Goal: Task Accomplishment & Management: Complete application form

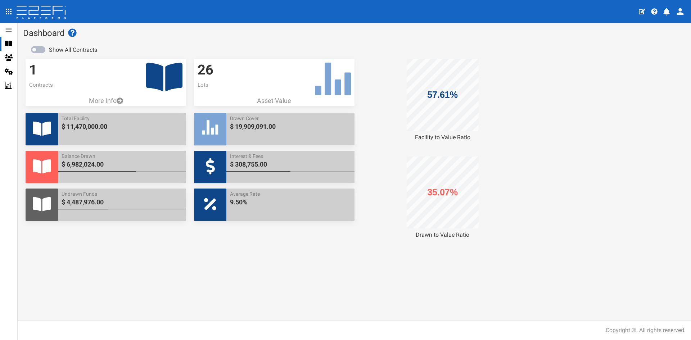
click at [12, 46] on div at bounding box center [11, 43] width 13 height 6
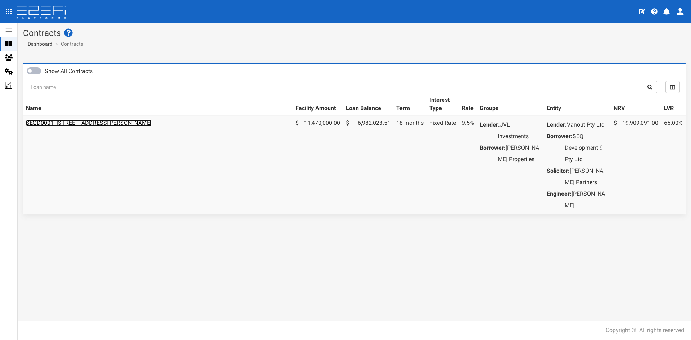
click at [85, 124] on link "SEQD0001- 77 Gaskell Street, Eight Mile Plains - 693-1180" at bounding box center [89, 122] width 126 height 7
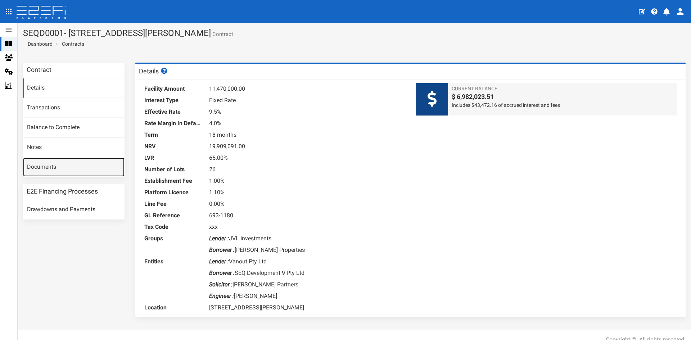
click at [49, 166] on link "Documents" at bounding box center [73, 167] width 101 height 19
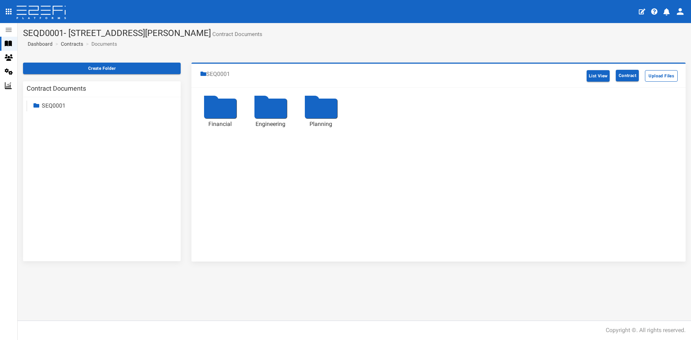
click at [8, 45] on icon at bounding box center [8, 43] width 7 height 6
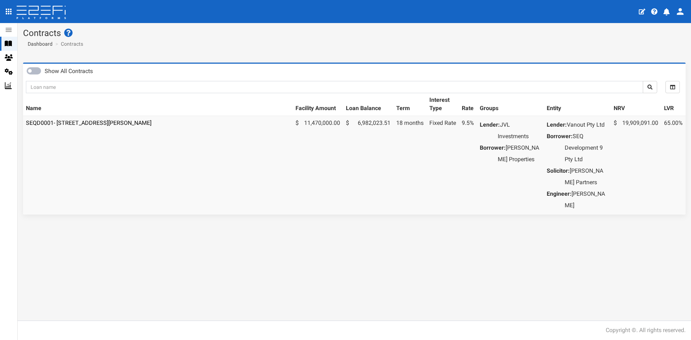
click at [39, 74] on div "Show All Contracts" at bounding box center [105, 72] width 156 height 10
click at [38, 73] on span at bounding box center [34, 70] width 14 height 7
click at [94, 120] on link "SEQD0001- [STREET_ADDRESS][PERSON_NAME]" at bounding box center [89, 122] width 126 height 7
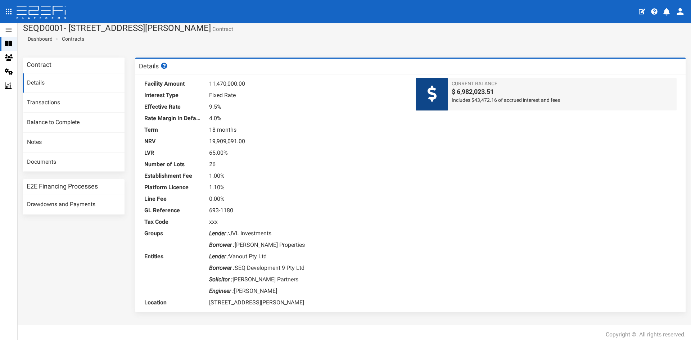
scroll to position [9, 0]
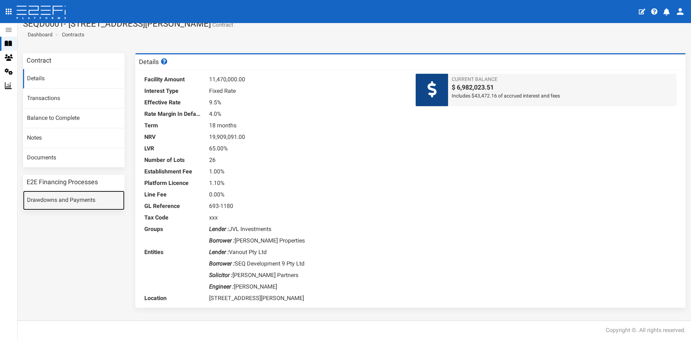
click at [67, 198] on link "Drawdowns and Payments" at bounding box center [73, 200] width 101 height 19
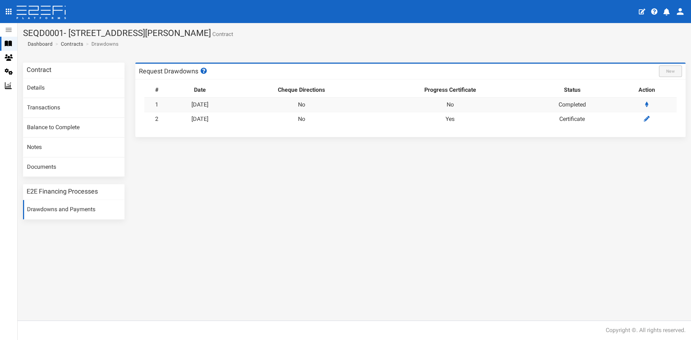
click at [256, 107] on td "No" at bounding box center [301, 104] width 142 height 14
click at [314, 116] on td "No" at bounding box center [301, 119] width 142 height 14
click at [576, 106] on link "Completed" at bounding box center [571, 104] width 27 height 7
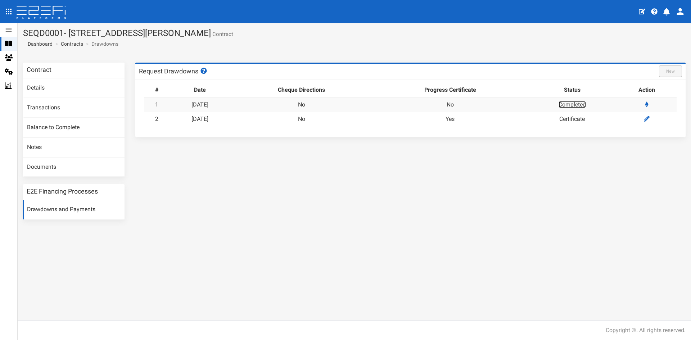
click at [576, 106] on link "Completed" at bounding box center [571, 104] width 27 height 7
click at [51, 70] on h3 "Contract" at bounding box center [39, 70] width 25 height 6
click at [13, 45] on div at bounding box center [11, 43] width 13 height 6
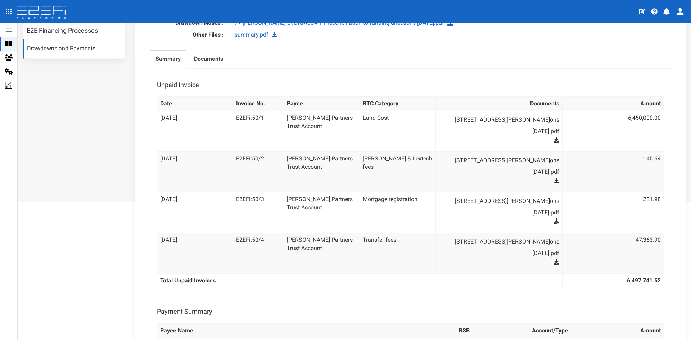
scroll to position [180, 0]
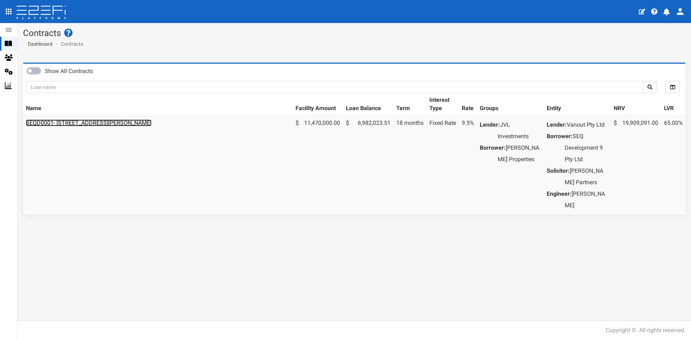
click at [110, 124] on link "SEQD0001- [STREET_ADDRESS][PERSON_NAME]" at bounding box center [89, 122] width 126 height 7
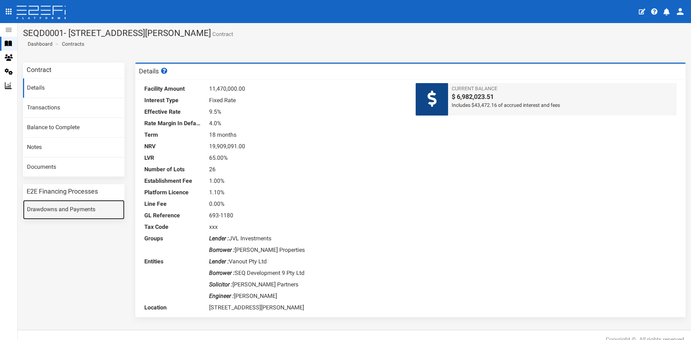
click at [64, 209] on link "Drawdowns and Payments" at bounding box center [73, 209] width 101 height 19
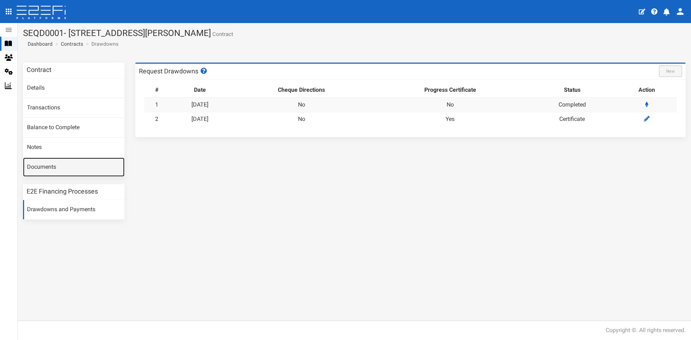
click at [67, 175] on link "Documents" at bounding box center [73, 167] width 101 height 19
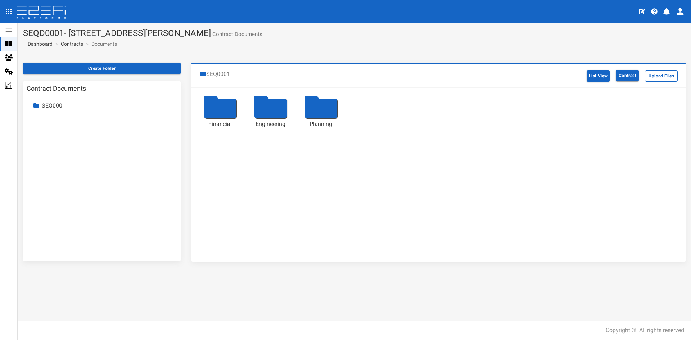
click at [9, 44] on icon at bounding box center [8, 43] width 7 height 5
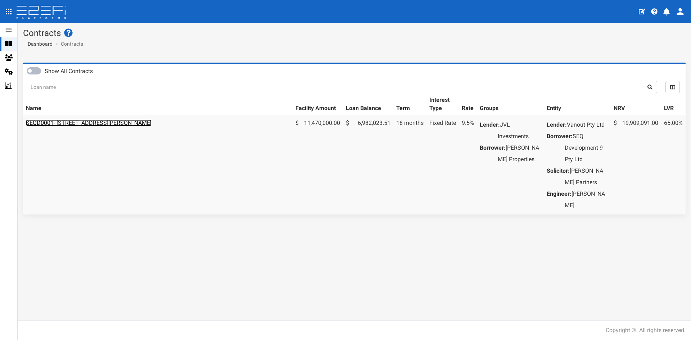
click at [86, 123] on link "SEQD0001- [STREET_ADDRESS][PERSON_NAME]" at bounding box center [89, 122] width 126 height 7
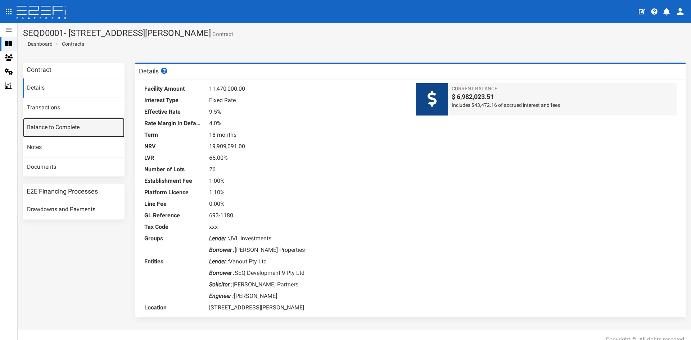
click at [59, 128] on link "Balance to Complete" at bounding box center [73, 127] width 101 height 19
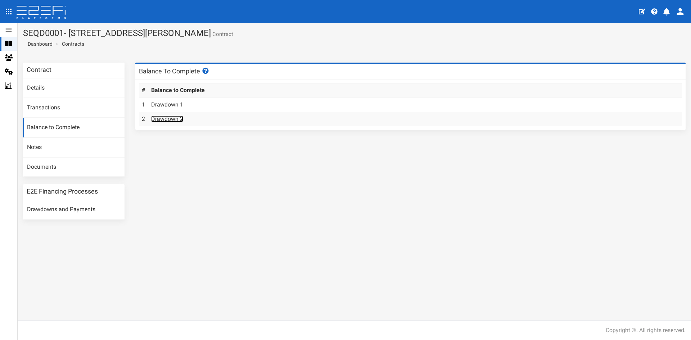
click at [177, 119] on link "Drawdown 2" at bounding box center [167, 118] width 32 height 7
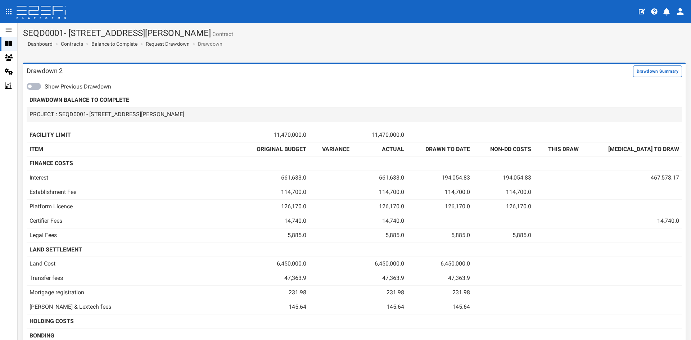
click at [118, 114] on td "PROJECT : SEQD0001- [STREET_ADDRESS][PERSON_NAME]" at bounding box center [132, 114] width 210 height 14
click at [118, 114] on td "PROJECT : SEQD0001- 77 Gaskell Street, Eight Mile Plains" at bounding box center [132, 114] width 210 height 14
click at [110, 116] on td "PROJECT : SEQD0001- 77 Gaskell Street, Eight Mile Plains" at bounding box center [132, 114] width 210 height 14
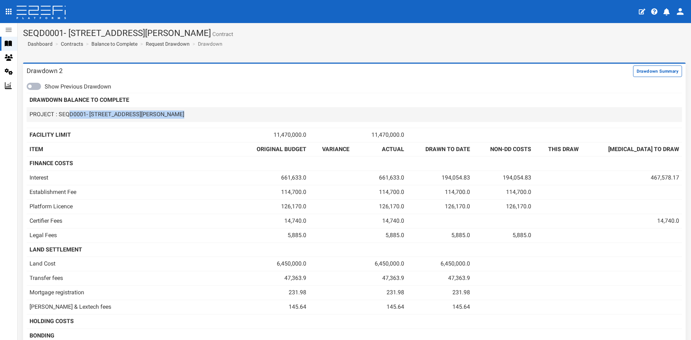
click at [110, 116] on td "PROJECT : SEQD0001- 77 Gaskell Street, Eight Mile Plains" at bounding box center [132, 114] width 210 height 14
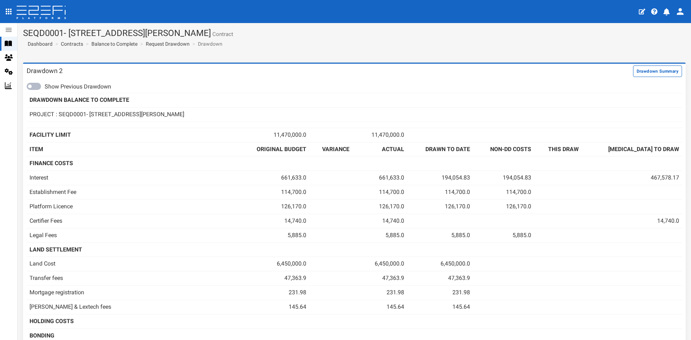
click at [5, 45] on icon at bounding box center [8, 43] width 7 height 5
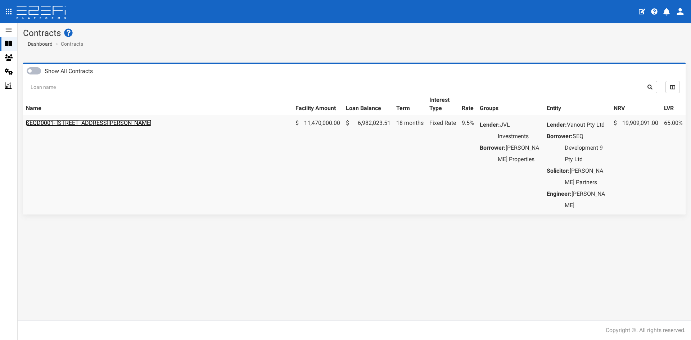
click at [83, 123] on link "SEQD0001- [STREET_ADDRESS][PERSON_NAME]" at bounding box center [89, 122] width 126 height 7
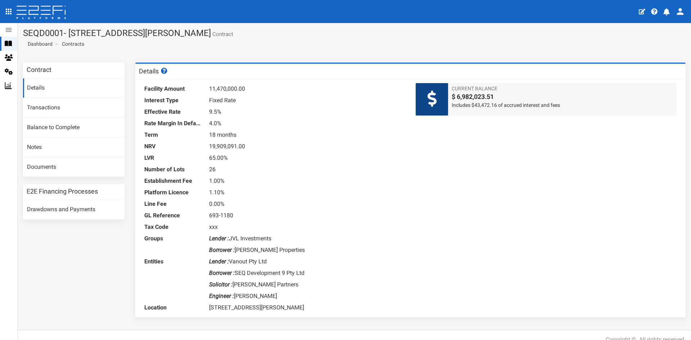
click at [77, 236] on div "Contract Details Transactions Balance to Complete Notes Documents E2E Financing…" at bounding box center [354, 194] width 673 height 262
click at [76, 213] on link "Drawdowns and Payments" at bounding box center [73, 209] width 101 height 19
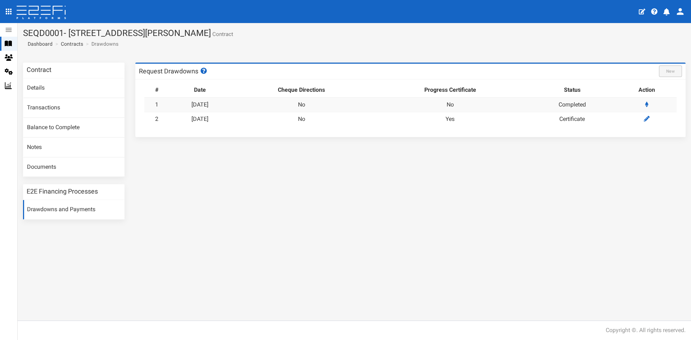
click at [583, 123] on td "Certificate" at bounding box center [571, 119] width 89 height 14
click at [578, 134] on div "# Date Cheque Directions Progress Certificate Status Action 1 14-04-2025 No No …" at bounding box center [410, 108] width 550 height 58
click at [573, 120] on td "Certificate" at bounding box center [571, 119] width 89 height 14
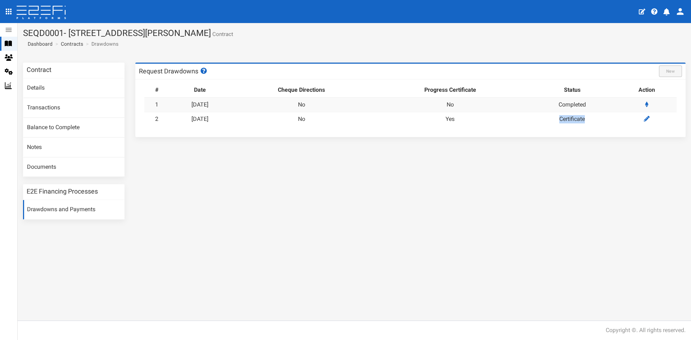
click at [573, 120] on td "Certificate" at bounding box center [571, 119] width 89 height 14
click at [208, 116] on link "04-08-2025" at bounding box center [199, 118] width 17 height 7
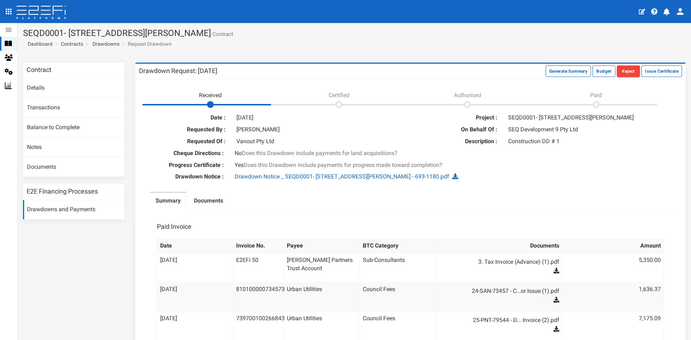
click at [336, 104] on li "Certified" at bounding box center [335, 96] width 128 height 19
click at [340, 97] on span "Certified" at bounding box center [338, 95] width 21 height 7
click at [340, 114] on div "[DATE]" at bounding box center [318, 118] width 174 height 8
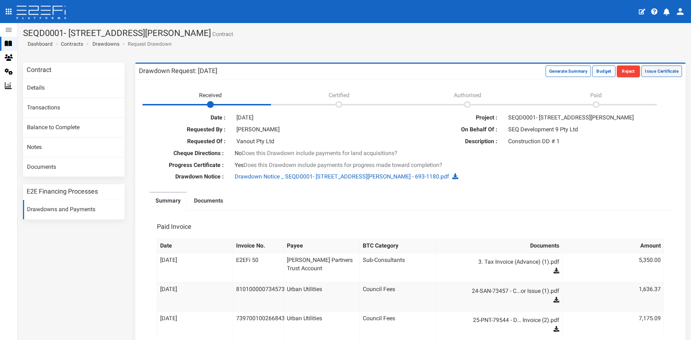
click at [651, 72] on button "Issue Certificate" at bounding box center [661, 71] width 41 height 12
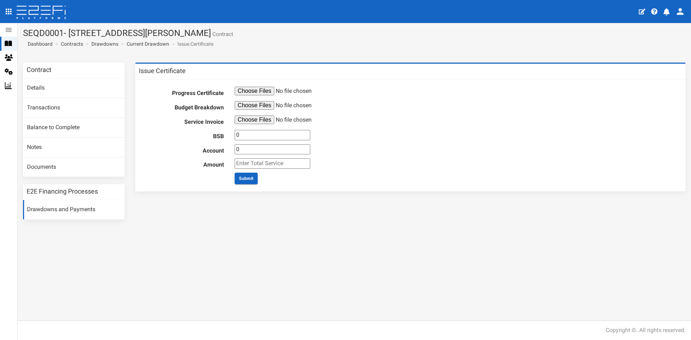
click at [255, 137] on input "0" at bounding box center [272, 135] width 76 height 10
click at [305, 120] on input "file" at bounding box center [289, 119] width 110 height 9
click at [328, 149] on div "0" at bounding box center [455, 149] width 452 height 10
click at [359, 170] on form "Progress Certificate Budget Breakdown Service Invoice BSB 0 Account 0 Amount Su…" at bounding box center [410, 135] width 532 height 97
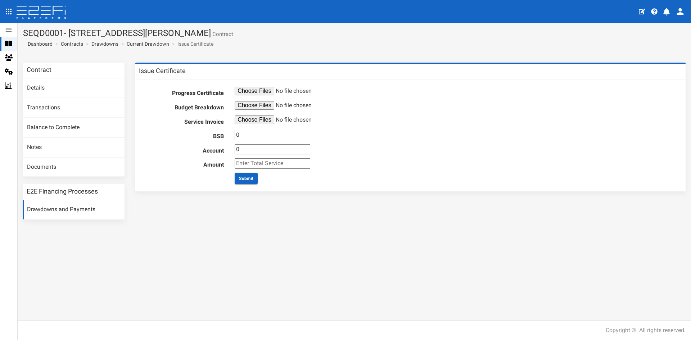
click at [291, 164] on input "number" at bounding box center [272, 163] width 76 height 10
click at [361, 152] on form "Progress Certificate Budget Breakdown Service Invoice BSB 0 Account 0 Amount Su…" at bounding box center [410, 135] width 532 height 97
click at [263, 89] on input "file" at bounding box center [289, 91] width 110 height 9
click at [269, 163] on input "number" at bounding box center [272, 163] width 76 height 10
click at [250, 138] on input "0" at bounding box center [272, 135] width 76 height 10
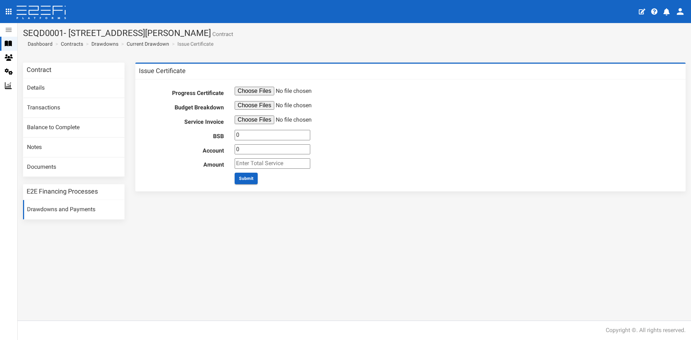
click at [250, 138] on input "0" at bounding box center [272, 135] width 76 height 10
click at [312, 145] on div "0" at bounding box center [455, 149] width 452 height 10
click at [286, 163] on input "number" at bounding box center [272, 163] width 76 height 10
click at [323, 164] on div at bounding box center [455, 163] width 452 height 10
click at [324, 164] on div at bounding box center [455, 163] width 452 height 10
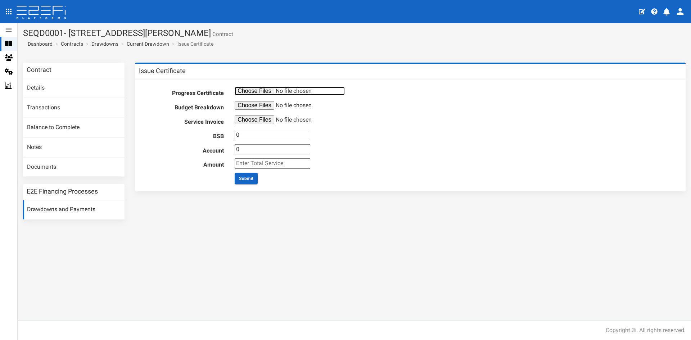
click at [270, 95] on input "file" at bounding box center [289, 91] width 110 height 9
type input "C:\fakepath\MB Report to Bank - PA 1 - Eight Mile Plains (Civil).pdf"
click at [264, 138] on input "0" at bounding box center [272, 135] width 76 height 10
click at [270, 161] on input "number" at bounding box center [272, 163] width 76 height 10
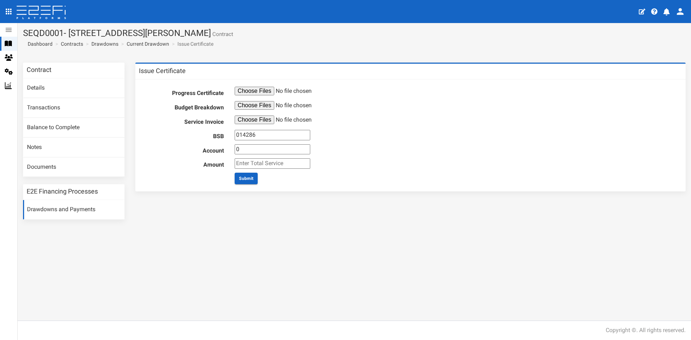
click at [282, 135] on input "014286" at bounding box center [272, 135] width 76 height 10
type input "084004"
type input "442154998"
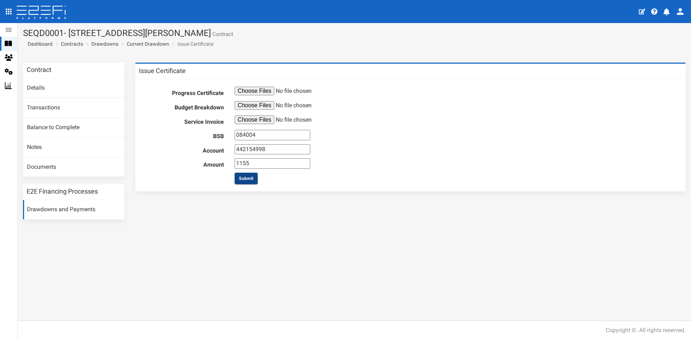
type input "1155"
click at [250, 179] on button "Submit" at bounding box center [245, 179] width 23 height 12
click at [338, 200] on div "Contract Details Transactions Balance to Complete Notes Documents E2E Financing…" at bounding box center [354, 145] width 673 height 164
click at [238, 108] on input "file" at bounding box center [289, 105] width 110 height 9
drag, startPoint x: 70, startPoint y: 32, endPoint x: 200, endPoint y: 30, distance: 129.9
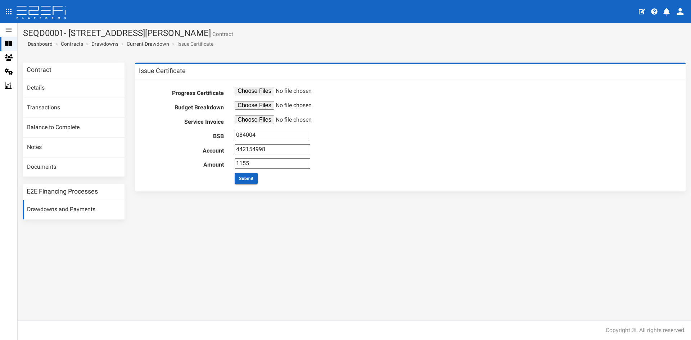
click at [200, 30] on h1 "SEQD0001- 77 Gaskell Street, Eight Mile Plains - 693-1180 Contract" at bounding box center [354, 32] width 662 height 9
copy h1 "77 Gaskell Street, Eight Mile Plains"
click at [358, 188] on div "Progress Certificate Budget Breakdown Service Invoice BSB 084004 Account 442154…" at bounding box center [410, 135] width 543 height 105
click at [266, 106] on input "file" at bounding box center [289, 105] width 110 height 9
type input "C:\fakepath\MB PA 1 Invoice Project 0042404.00 74057.pdf"
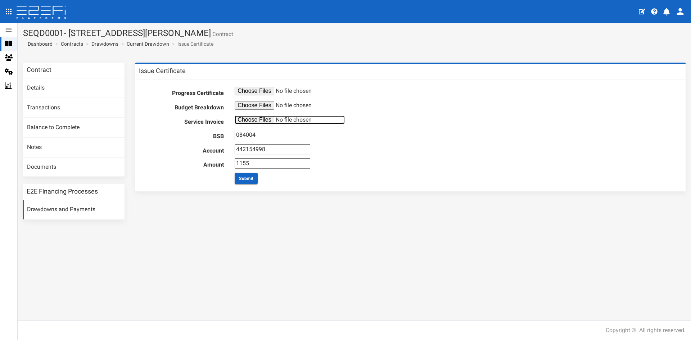
click at [260, 122] on input "file" at bounding box center [289, 119] width 110 height 9
type input "C:\fakepath\MB PA 1 Invoice Project 0042404.00 74057.pdf"
click at [241, 176] on button "Submit" at bounding box center [245, 179] width 23 height 12
